Goal: Task Accomplishment & Management: Manage account settings

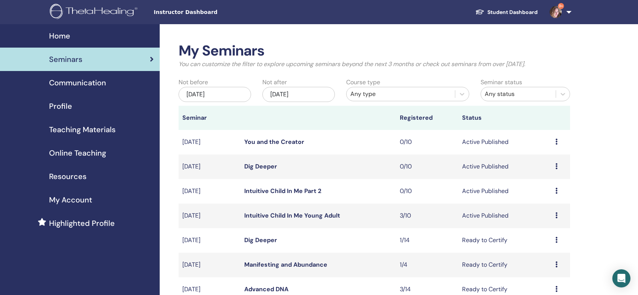
scroll to position [42, 0]
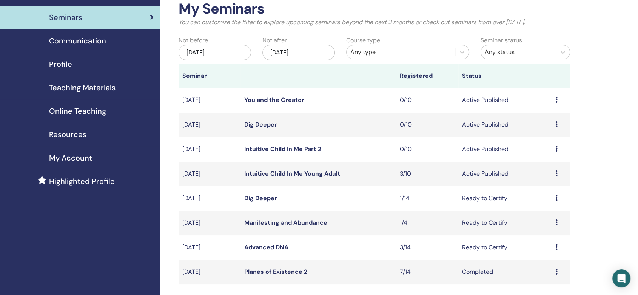
click at [286, 175] on link "Intuitive Child In Me Young Adult" at bounding box center [292, 173] width 96 height 8
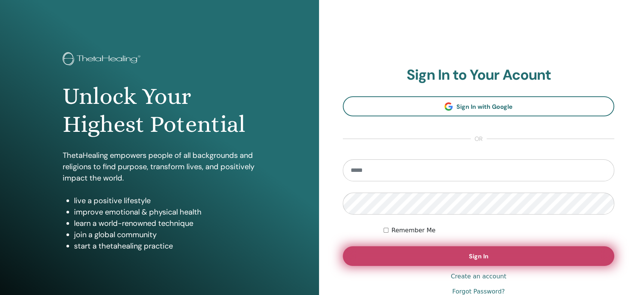
type input "**********"
click at [446, 262] on button "Sign In" at bounding box center [478, 256] width 271 height 20
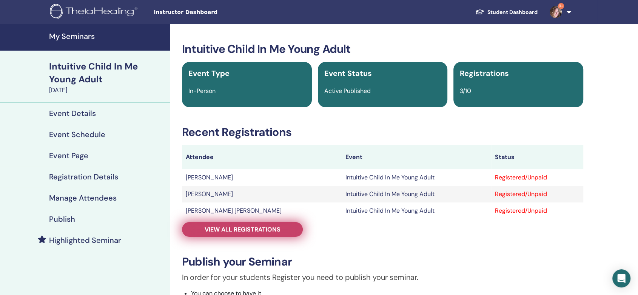
click at [231, 229] on span "View all registrations" at bounding box center [243, 229] width 76 height 8
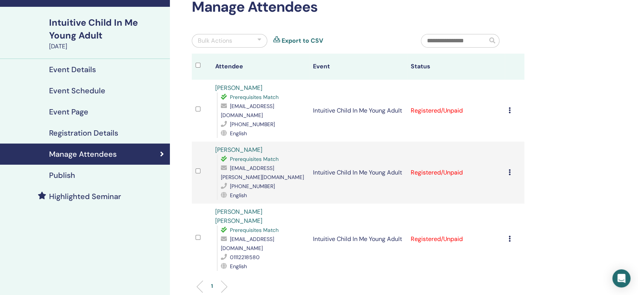
scroll to position [84, 0]
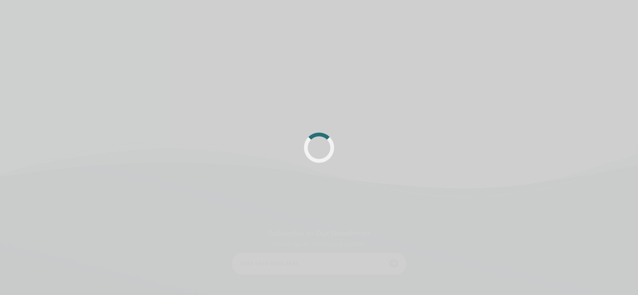
scroll to position [84, 0]
